Goal: Find specific page/section: Find specific page/section

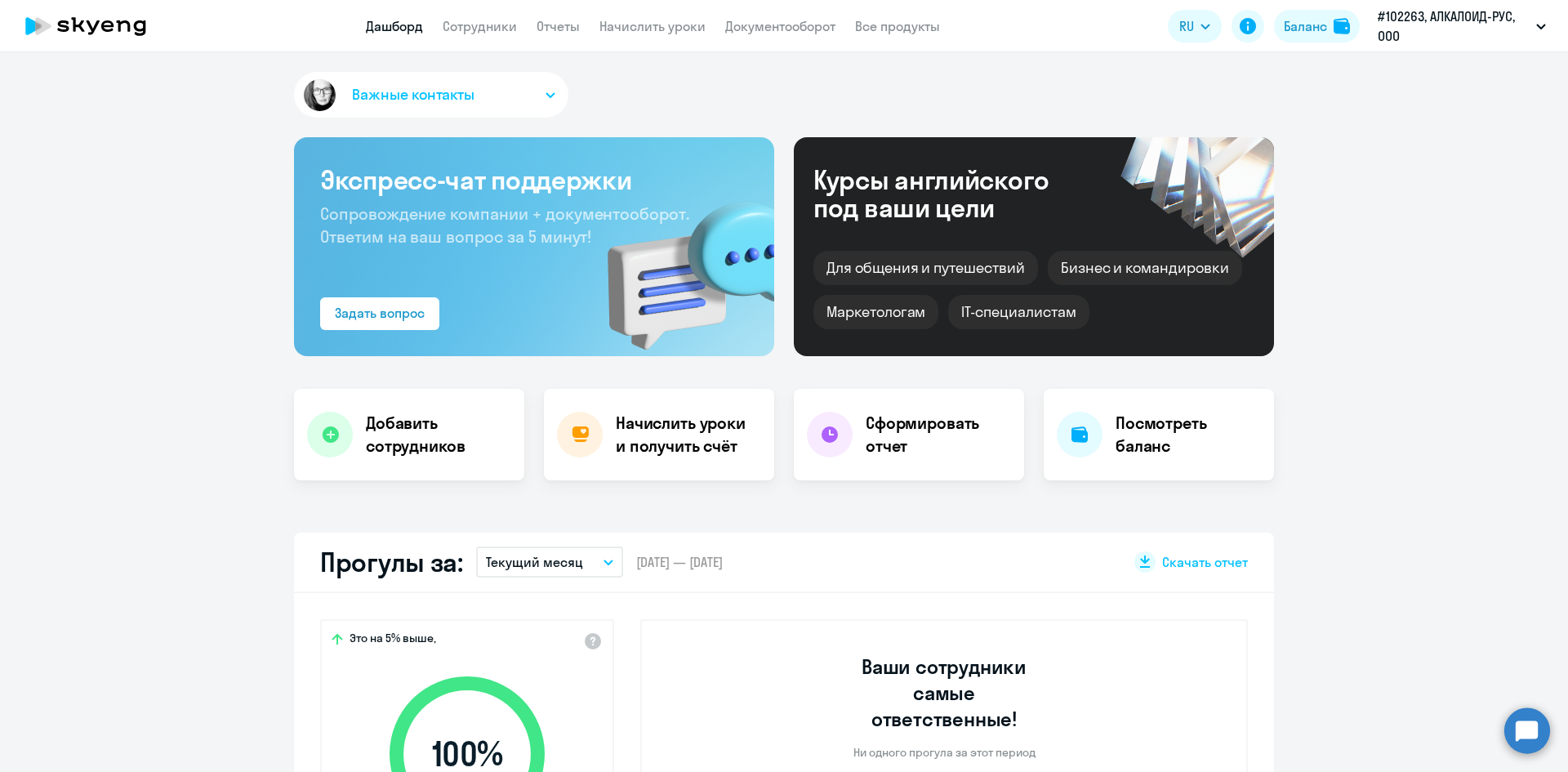
click at [1529, 724] on circle at bounding box center [1527, 730] width 46 height 46
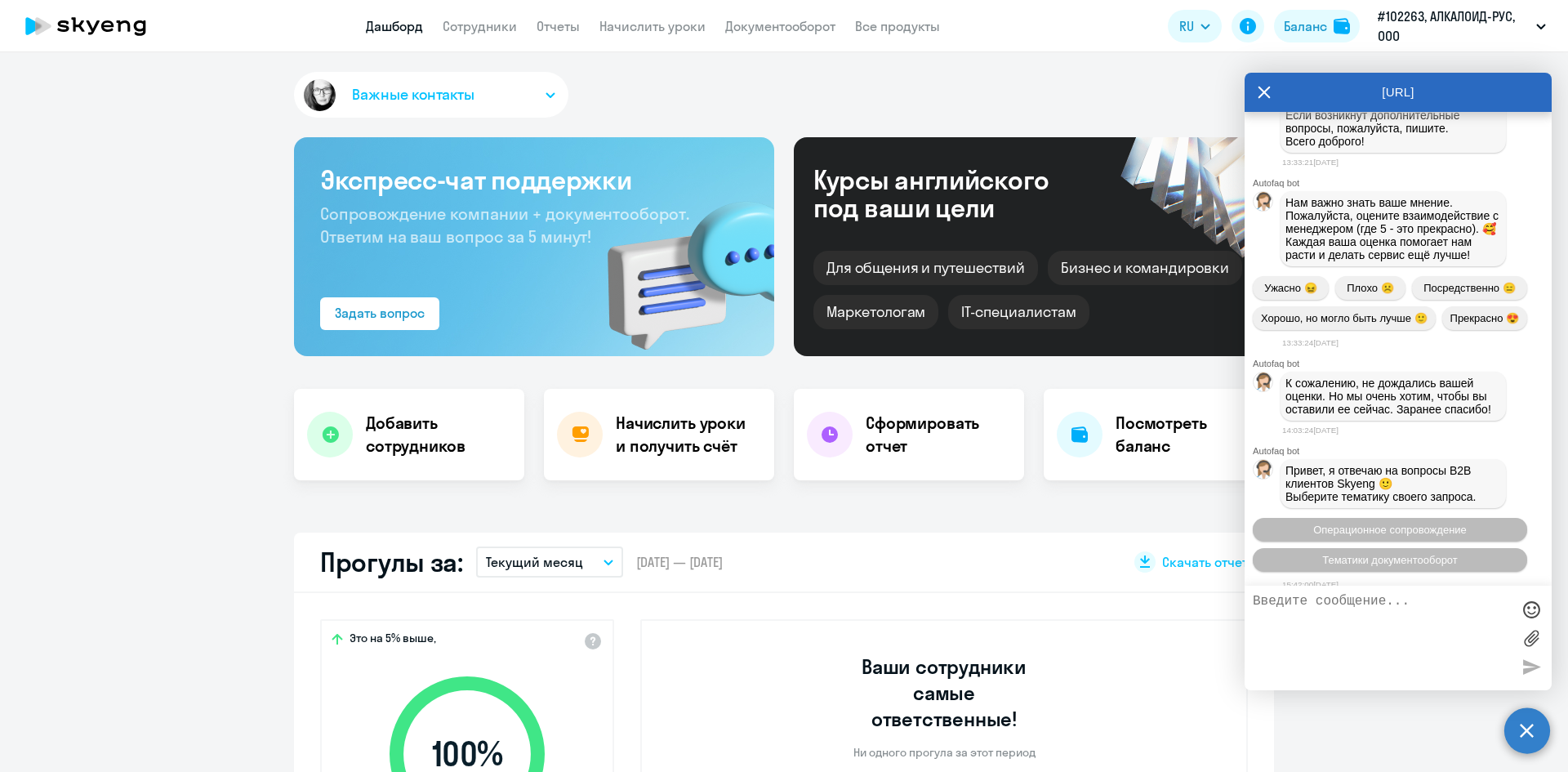
scroll to position [1127, 0]
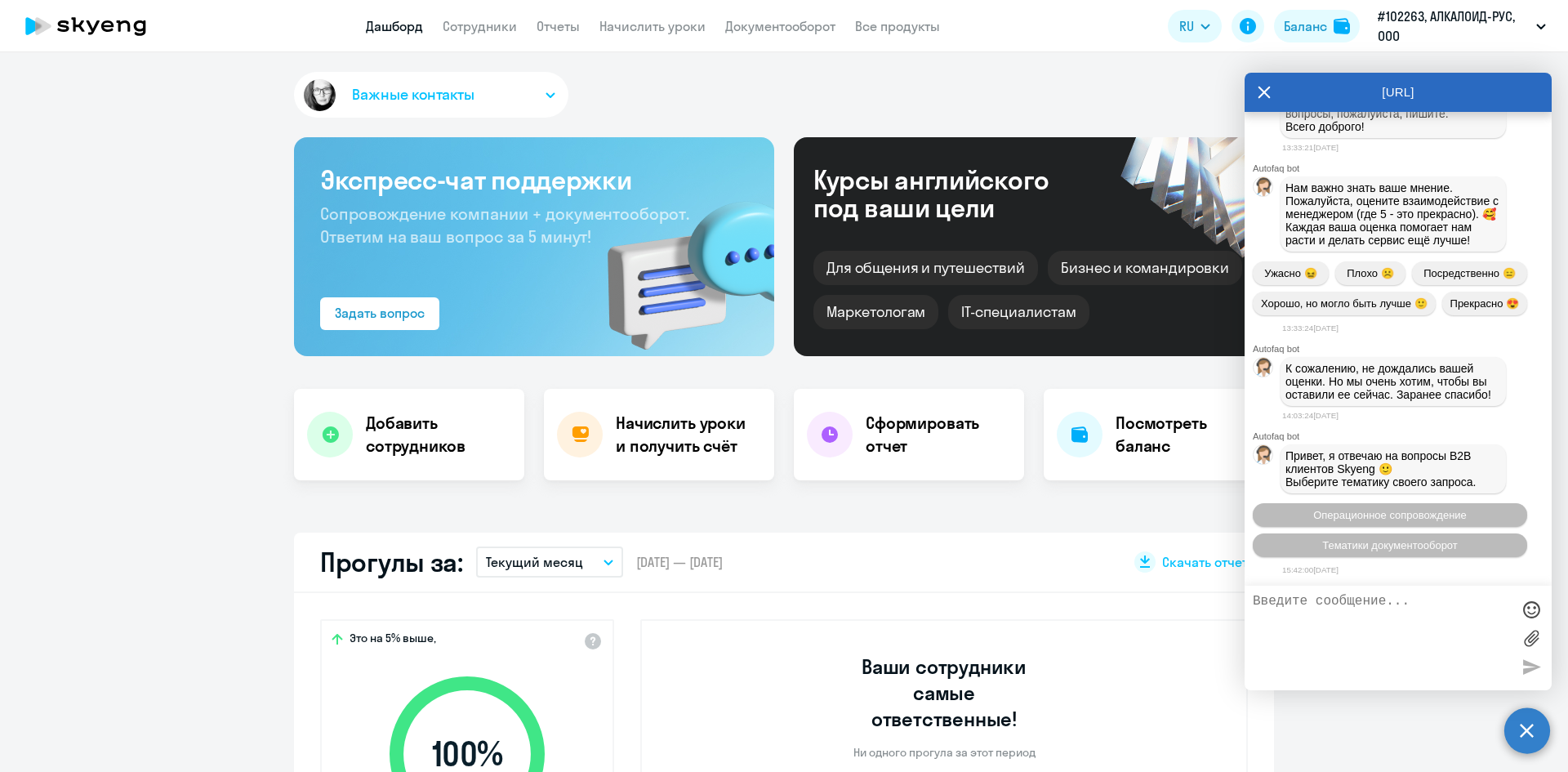
click at [1271, 96] on div "[URL]" at bounding box center [1399, 92] width 308 height 39
click at [1267, 97] on icon at bounding box center [1264, 92] width 13 height 39
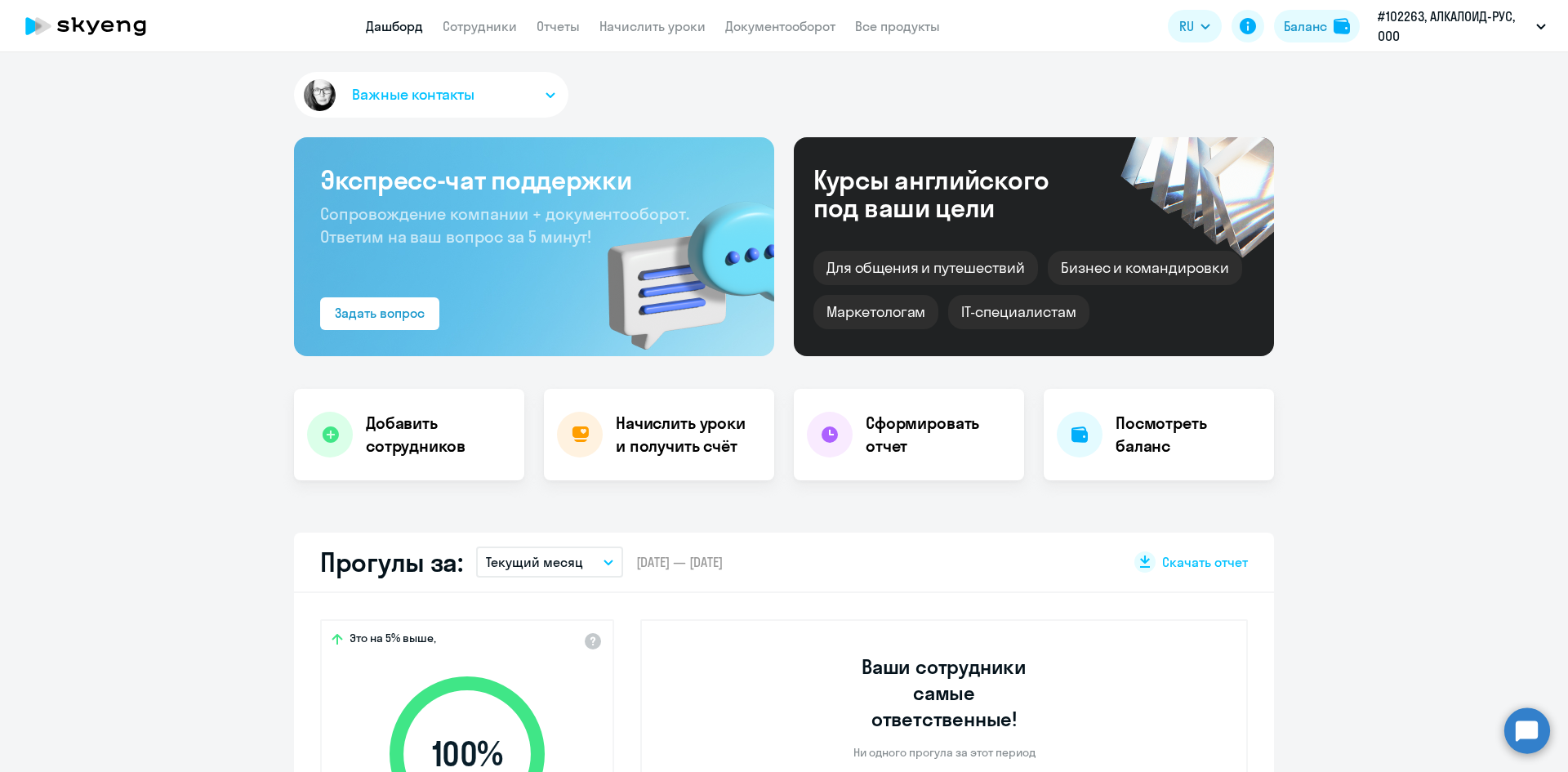
select select "30"
click at [488, 26] on link "Сотрудники" at bounding box center [480, 26] width 74 height 16
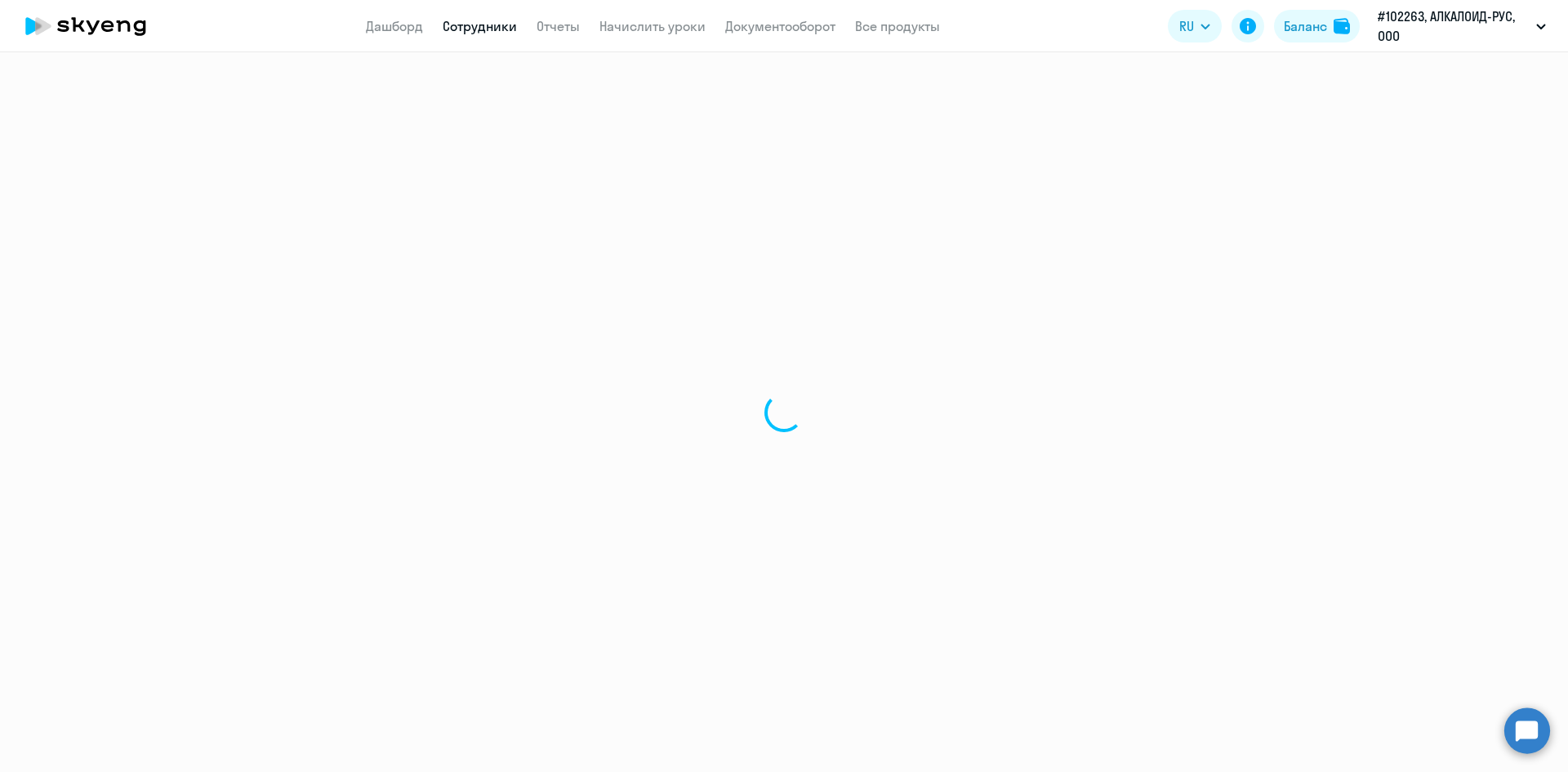
select select "30"
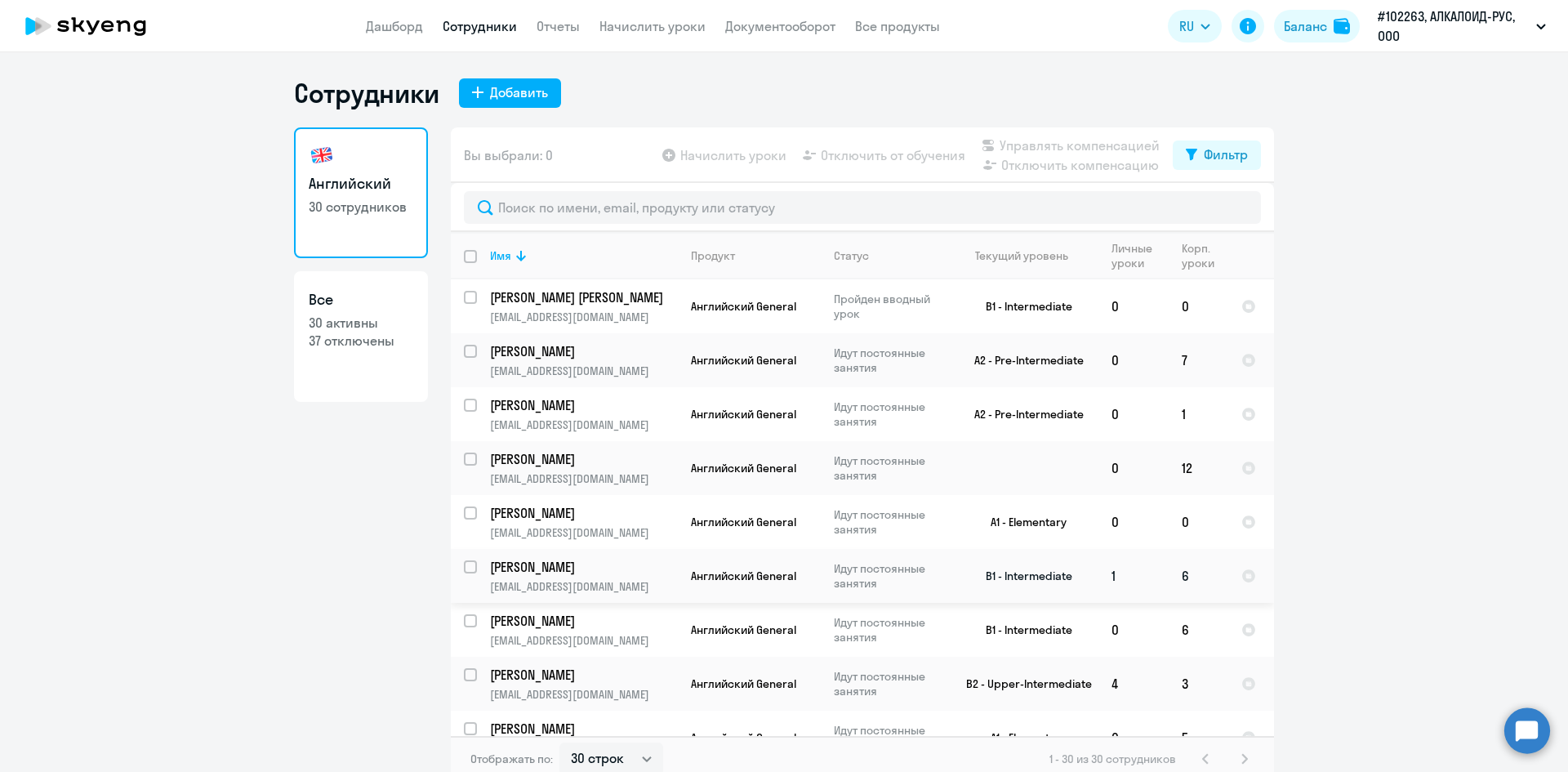
click at [443, 18] on link "Сотрудники" at bounding box center [480, 26] width 74 height 16
